Goal: Information Seeking & Learning: Understand process/instructions

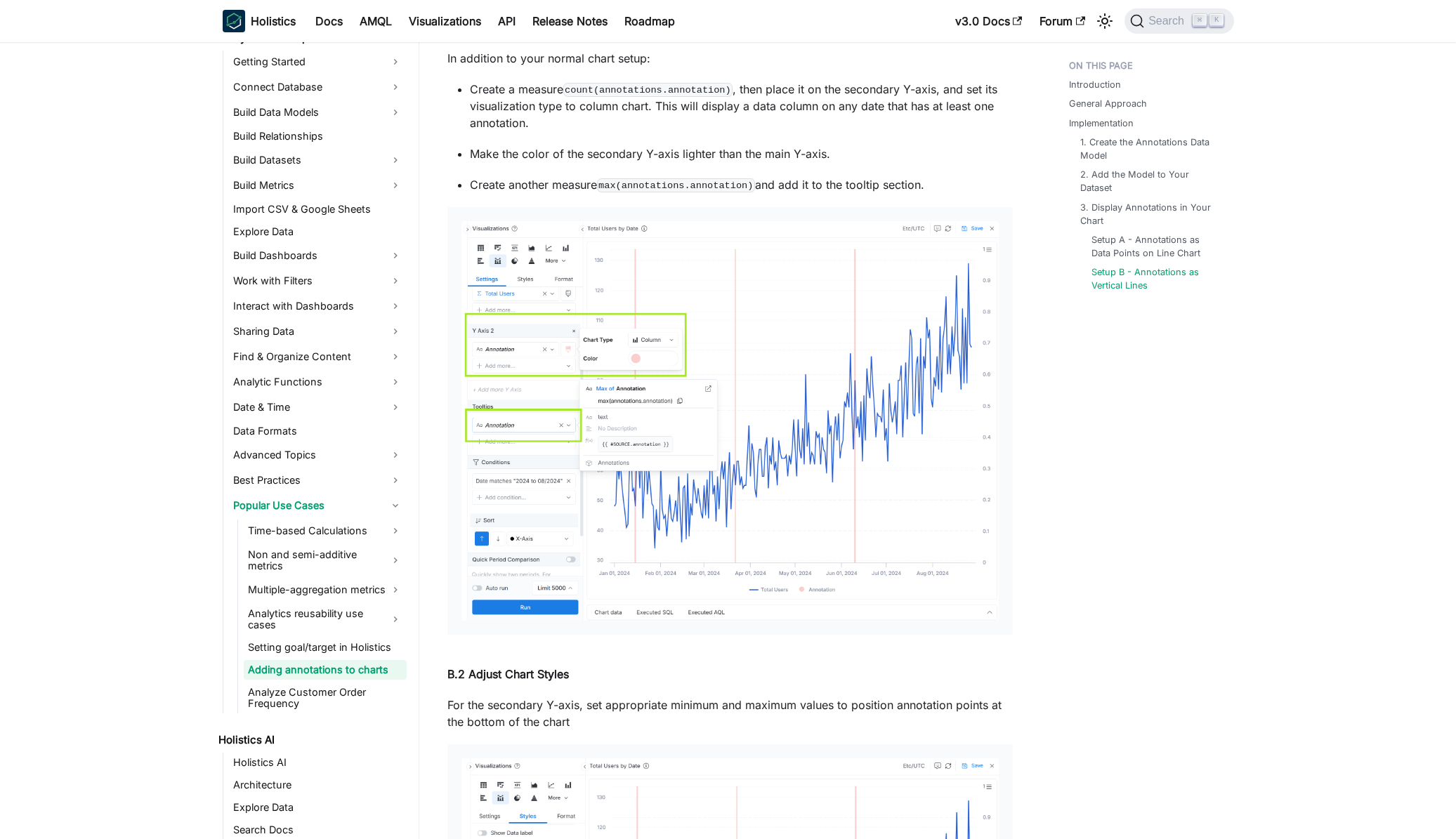
scroll to position [4910, 0]
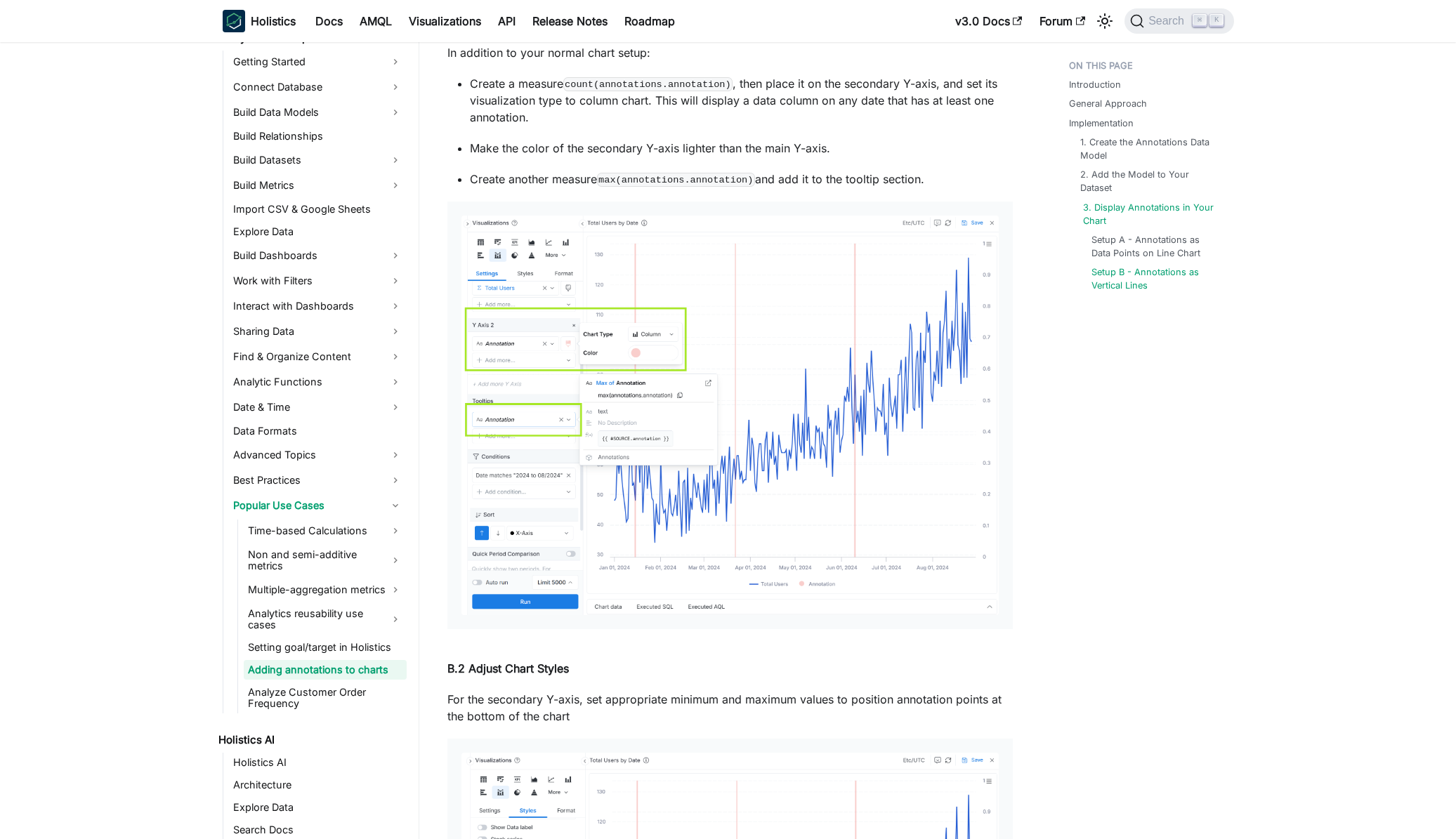
click at [1151, 210] on link "3. Display Annotations in Your Chart" at bounding box center [1153, 213] width 139 height 27
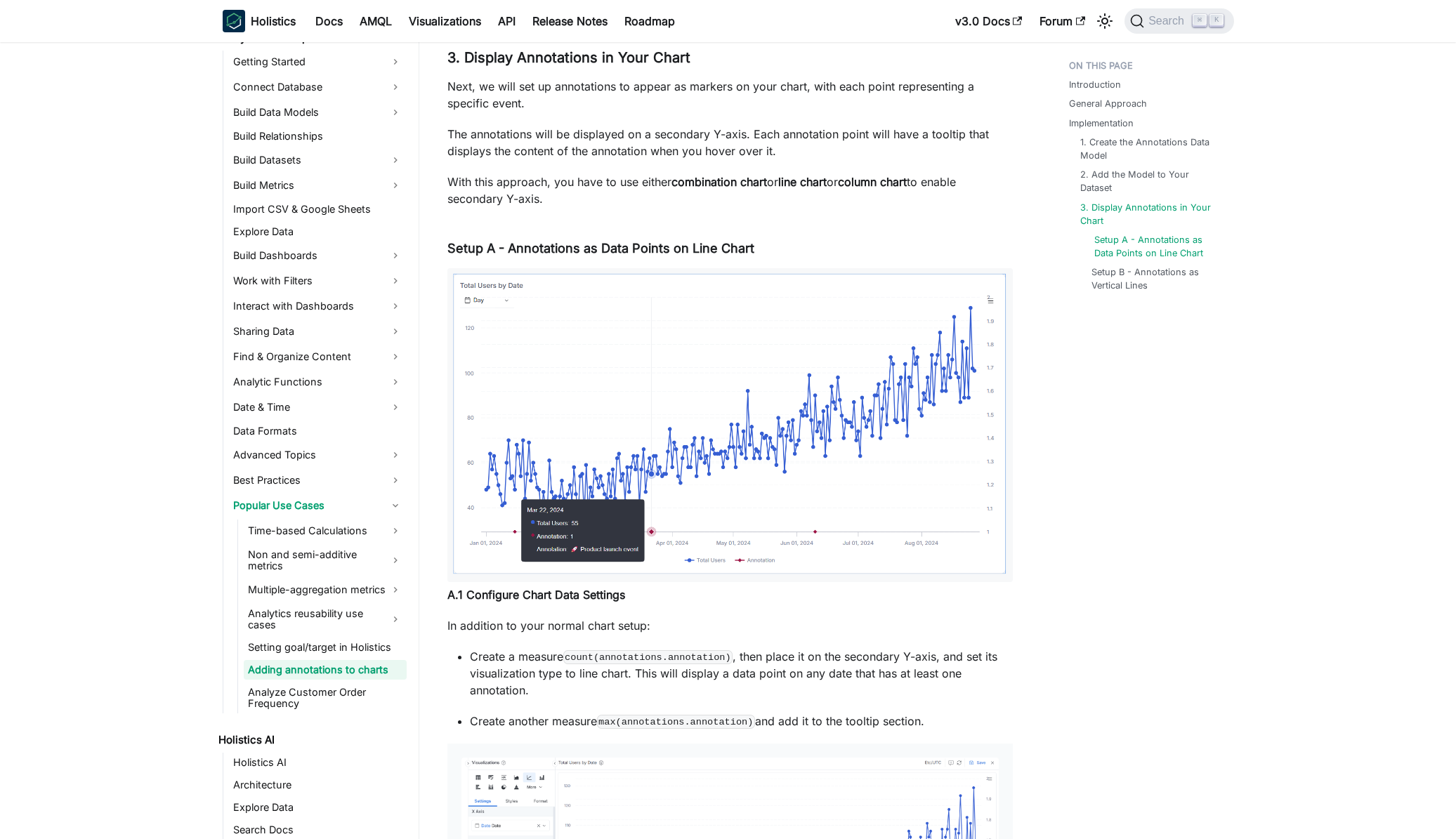
click at [1153, 253] on link "Setup A - Annotations as Data Points on Line Chart" at bounding box center [1155, 246] width 123 height 27
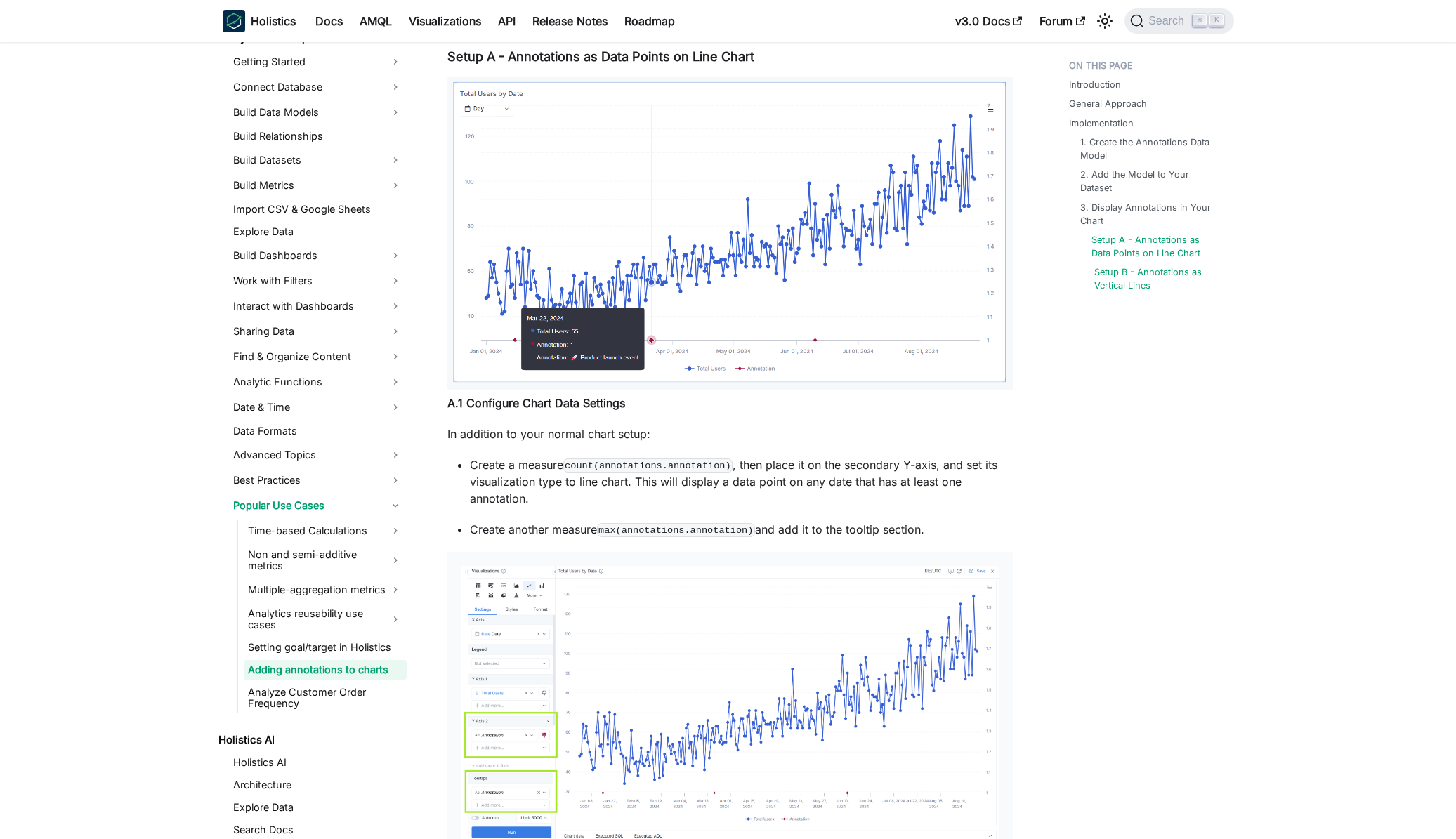
click at [1142, 289] on link "Setup B - Annotations as Vertical Lines" at bounding box center [1155, 278] width 123 height 27
